Goal: Task Accomplishment & Management: Manage account settings

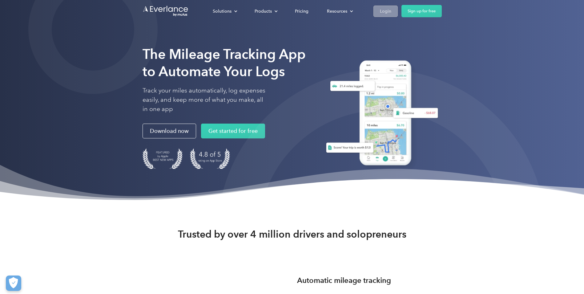
click at [385, 12] on div "Login" at bounding box center [385, 11] width 11 height 8
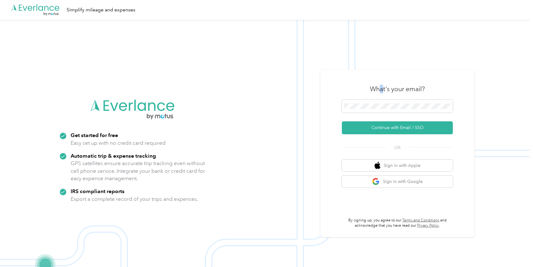
click at [383, 99] on div "What's your email?" at bounding box center [397, 89] width 111 height 22
drag, startPoint x: 383, startPoint y: 99, endPoint x: 381, endPoint y: 103, distance: 4.7
click at [381, 103] on span at bounding box center [397, 106] width 111 height 13
click at [388, 125] on button "Continue with Email / SSO" at bounding box center [397, 127] width 111 height 13
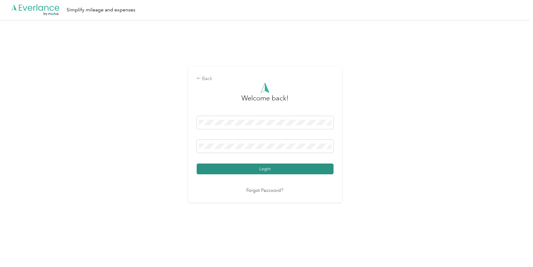
click at [233, 172] on button "Login" at bounding box center [265, 169] width 137 height 11
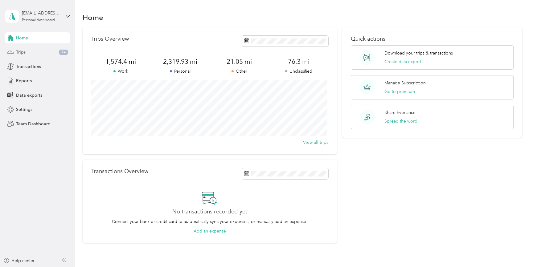
click at [43, 53] on div "Trips 14" at bounding box center [37, 52] width 65 height 11
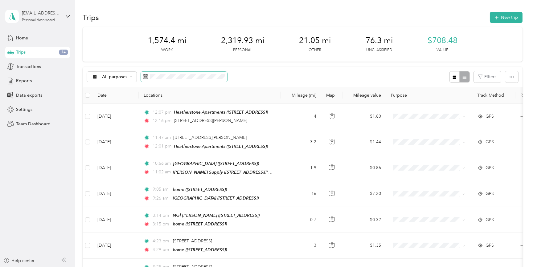
click at [185, 73] on span at bounding box center [184, 77] width 86 height 10
click at [173, 73] on span at bounding box center [184, 77] width 86 height 10
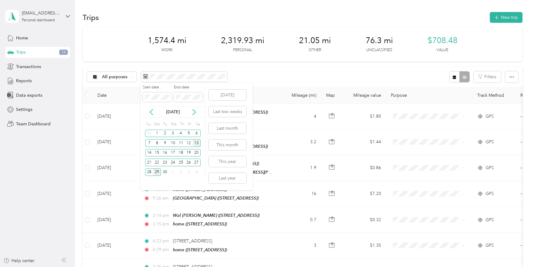
click at [195, 141] on div "13" at bounding box center [197, 143] width 8 height 8
click at [187, 163] on div "26" at bounding box center [189, 163] width 8 height 8
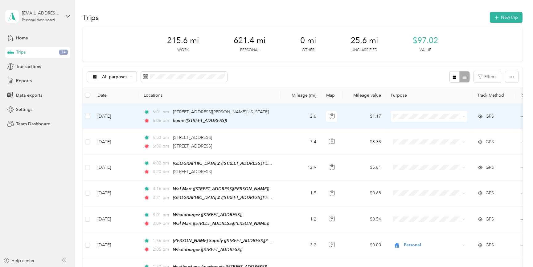
click at [416, 119] on span at bounding box center [429, 116] width 76 height 11
click at [418, 120] on span at bounding box center [429, 116] width 76 height 11
click at [413, 137] on span "Personal" at bounding box center [434, 138] width 57 height 6
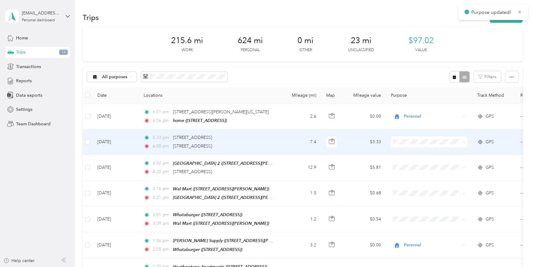
click at [411, 163] on span "Personal" at bounding box center [434, 163] width 57 height 6
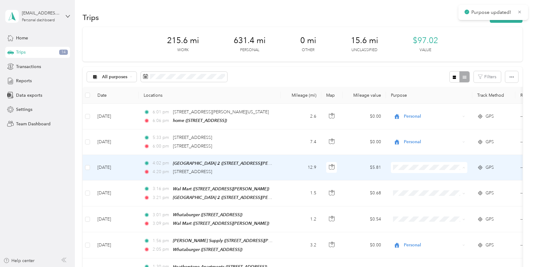
click at [409, 187] on span "Personal" at bounding box center [434, 189] width 57 height 6
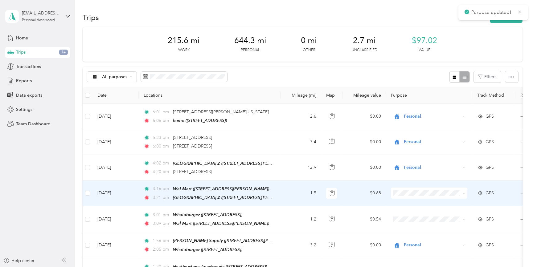
click at [425, 113] on span "Personal" at bounding box center [434, 116] width 57 height 6
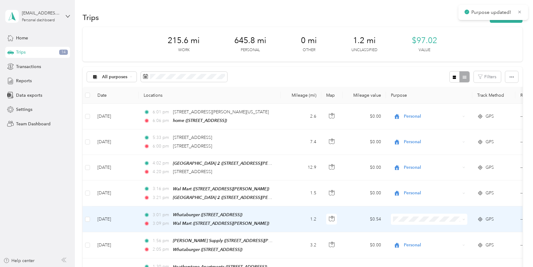
drag, startPoint x: 417, startPoint y: 140, endPoint x: 420, endPoint y: 144, distance: 5.1
click at [417, 140] on span "Personal" at bounding box center [434, 141] width 57 height 6
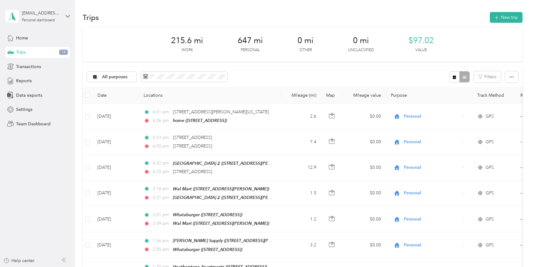
click at [520, 75] on div "All purposes Filters" at bounding box center [303, 77] width 440 height 20
click at [514, 76] on div "All purposes Filters" at bounding box center [303, 77] width 440 height 20
click at [510, 77] on icon "button" at bounding box center [511, 76] width 4 height 1
click at [499, 98] on span "Export" at bounding box center [501, 99] width 13 height 5
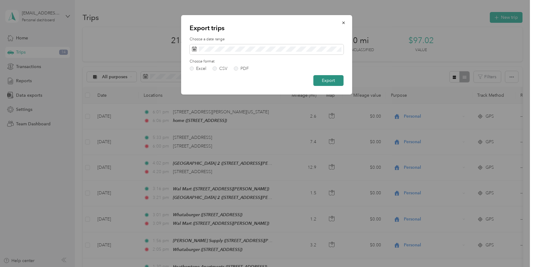
click at [326, 80] on button "Export" at bounding box center [328, 80] width 30 height 11
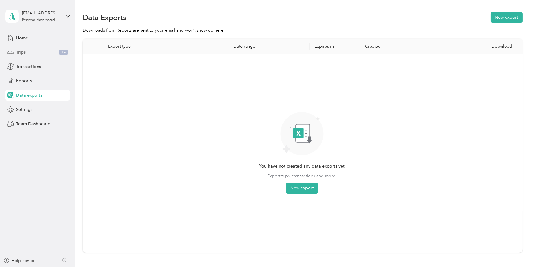
click at [18, 52] on span "Trips" at bounding box center [21, 52] width 10 height 6
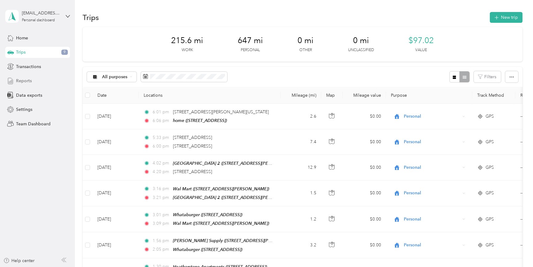
click at [17, 79] on span "Reports" at bounding box center [24, 81] width 16 height 6
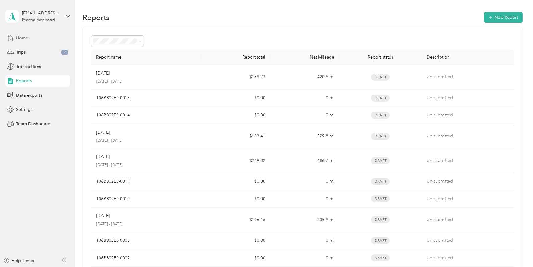
click at [26, 39] on span "Home" at bounding box center [22, 38] width 12 height 6
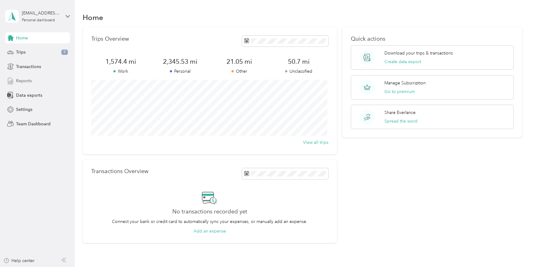
click at [24, 82] on span "Reports" at bounding box center [24, 81] width 16 height 6
